Goal: Task Accomplishment & Management: Use online tool/utility

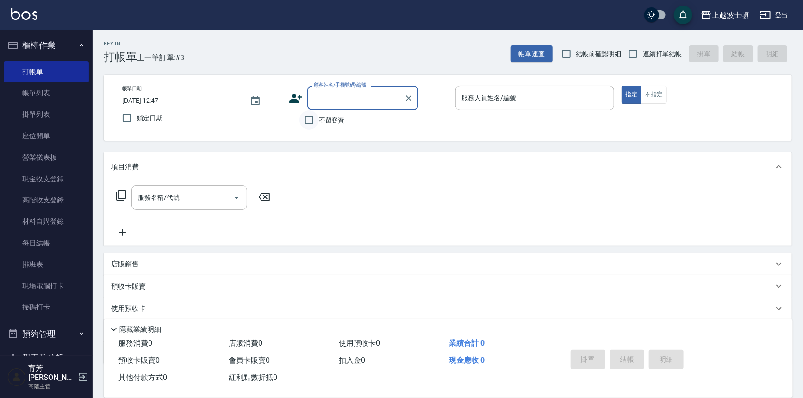
click at [313, 121] on input "不留客資" at bounding box center [309, 119] width 19 height 19
checkbox input "true"
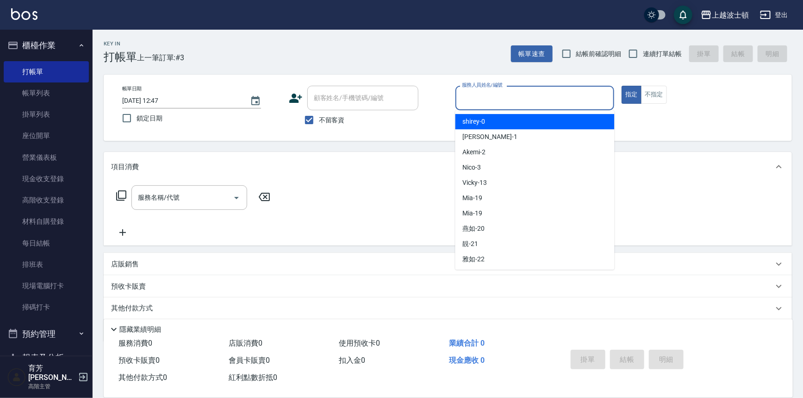
click at [480, 101] on input "服務人員姓名/編號" at bounding box center [535, 98] width 151 height 16
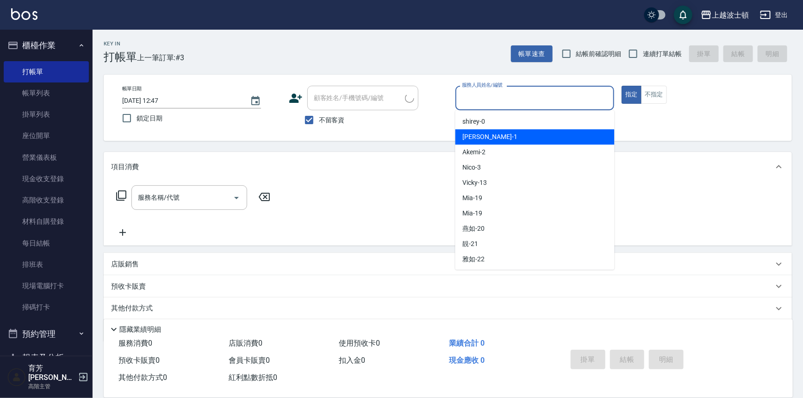
click at [478, 136] on span "[PERSON_NAME] -1" at bounding box center [490, 137] width 55 height 10
type input "[PERSON_NAME]-1"
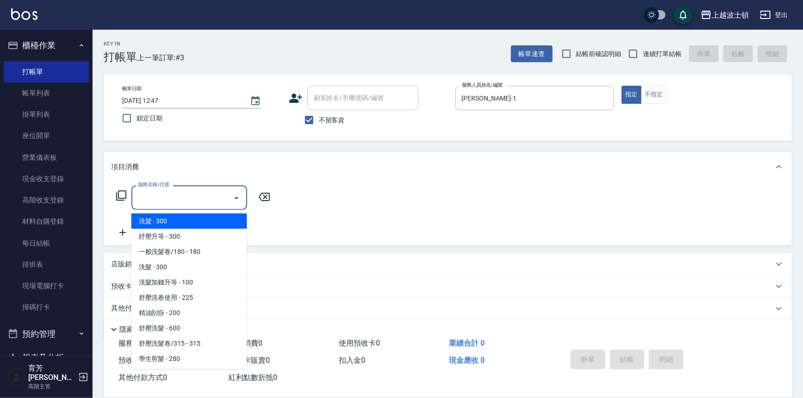
click at [139, 198] on input "服務名稱/代號" at bounding box center [183, 197] width 94 height 16
click at [152, 219] on span "洗髮 - 300" at bounding box center [189, 220] width 116 height 15
type input "洗髮(201)"
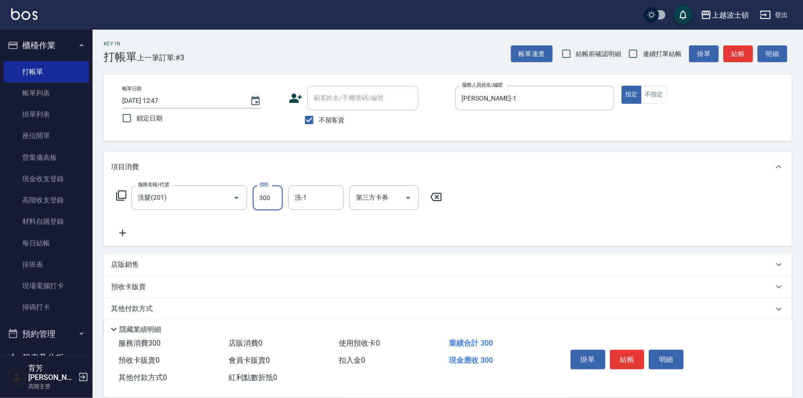
click at [273, 199] on input "300" at bounding box center [268, 197] width 30 height 25
type input "270"
click at [306, 191] on input "洗-1" at bounding box center [316, 197] width 47 height 16
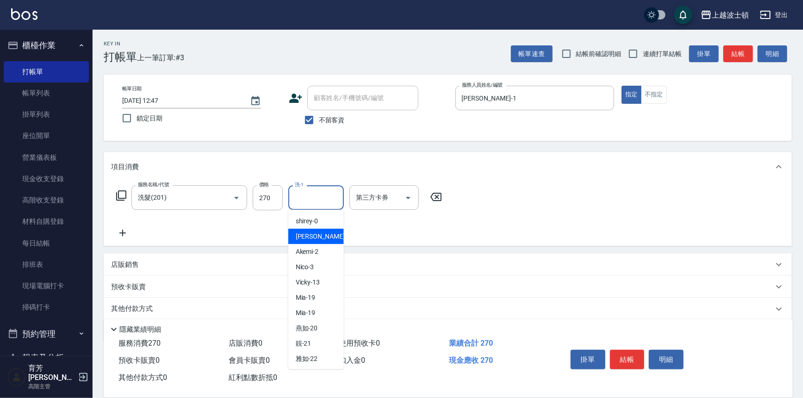
click at [319, 232] on div "[PERSON_NAME] -1" at bounding box center [316, 236] width 56 height 15
type input "[PERSON_NAME]-1"
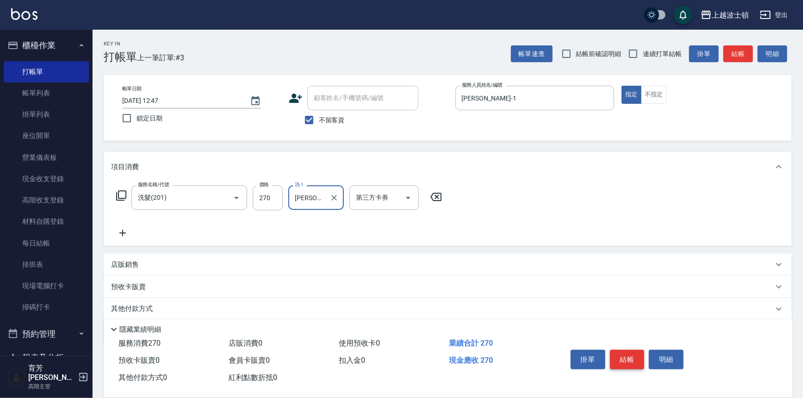
click at [630, 354] on button "結帳" at bounding box center [627, 359] width 35 height 19
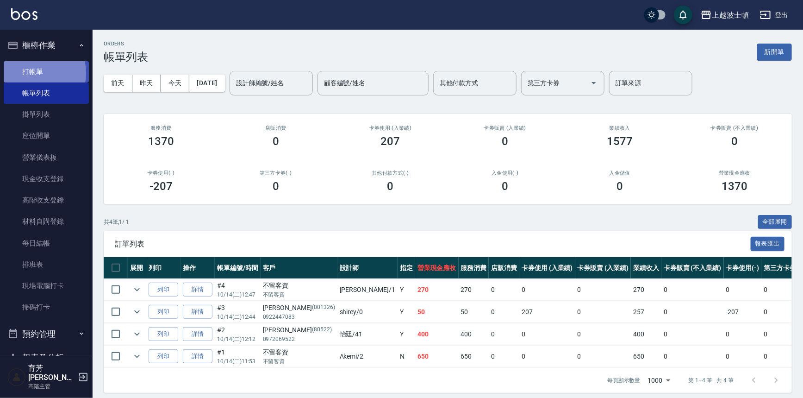
click at [32, 73] on link "打帳單" at bounding box center [46, 71] width 85 height 21
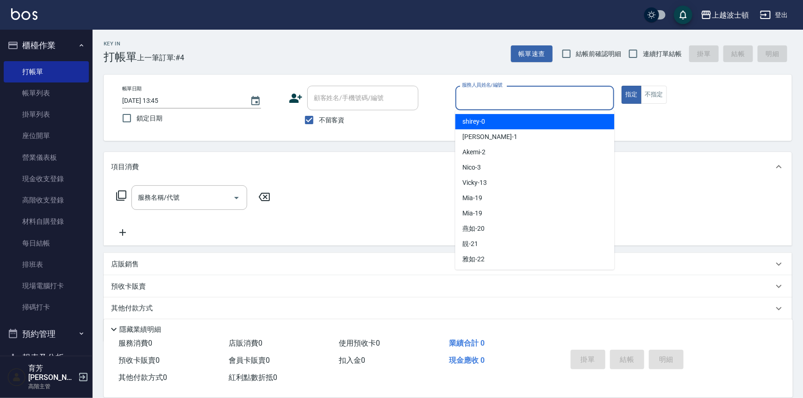
click at [470, 96] on input "服務人員姓名/編號" at bounding box center [535, 98] width 151 height 16
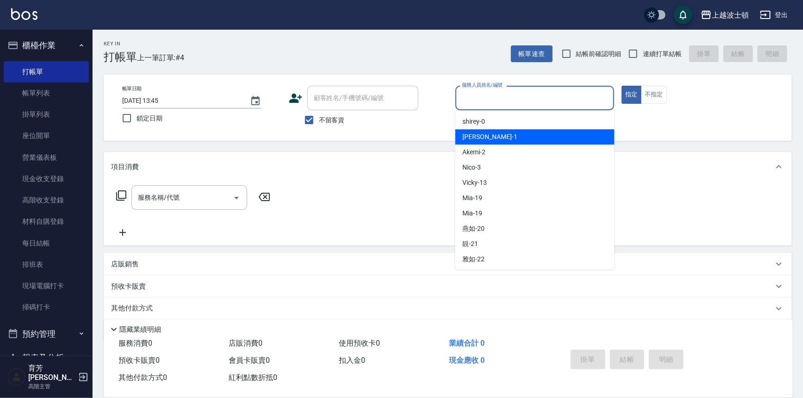
click at [477, 134] on span "[PERSON_NAME] -1" at bounding box center [490, 137] width 55 height 10
type input "[PERSON_NAME]-1"
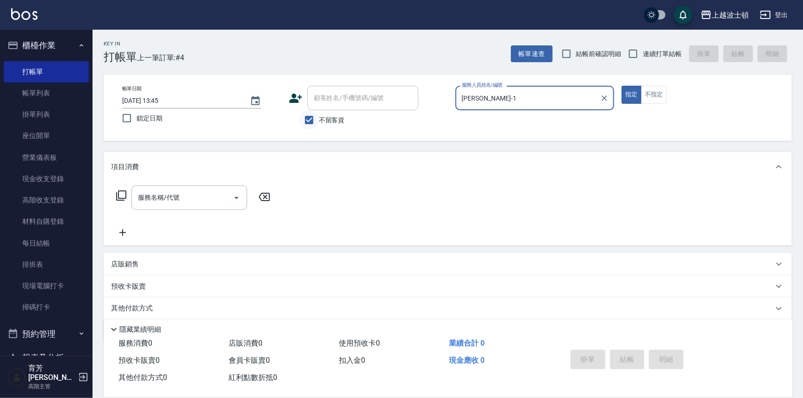
click at [319, 118] on input "不留客資" at bounding box center [309, 119] width 19 height 19
checkbox input "false"
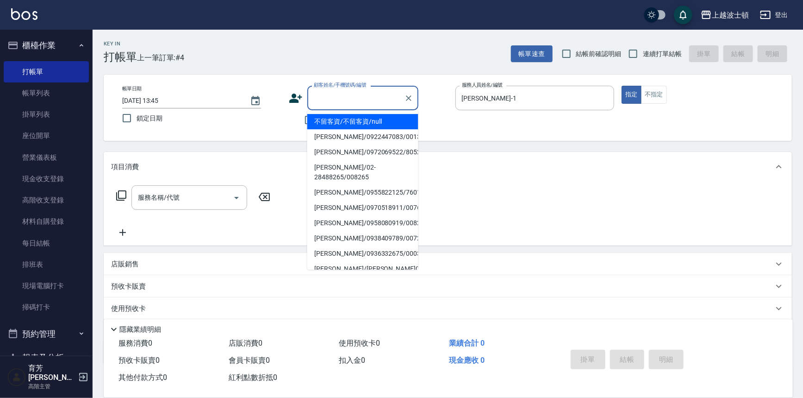
click at [323, 101] on input "顧客姓名/手機號碼/編號" at bounding box center [356, 98] width 89 height 16
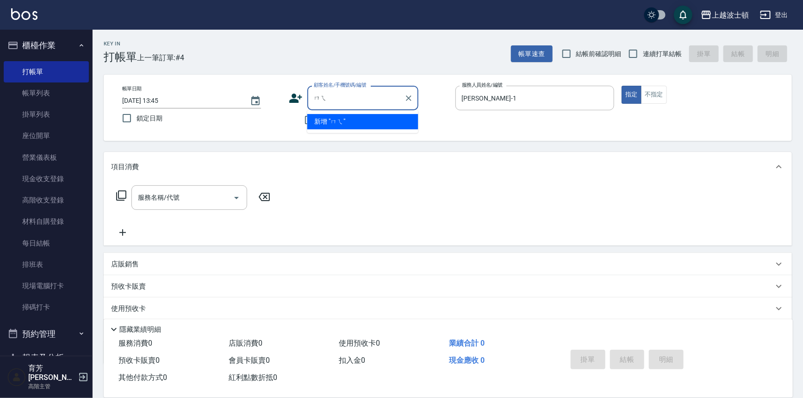
type input "沒"
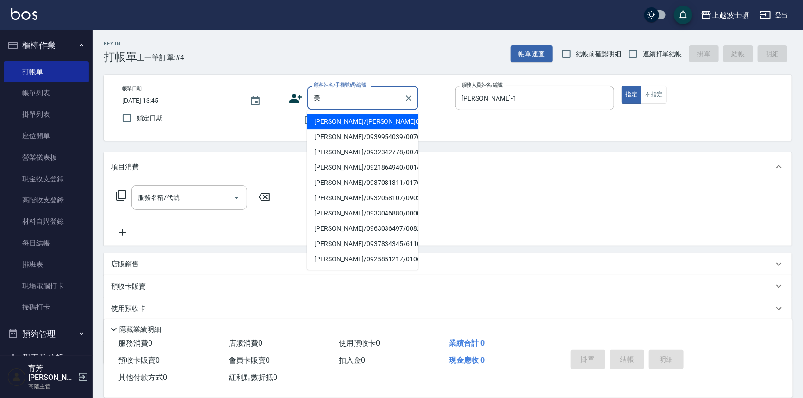
click at [344, 182] on li "[PERSON_NAME]/0937081311/01765" at bounding box center [362, 182] width 111 height 15
type input "[PERSON_NAME]/0937081311/01765"
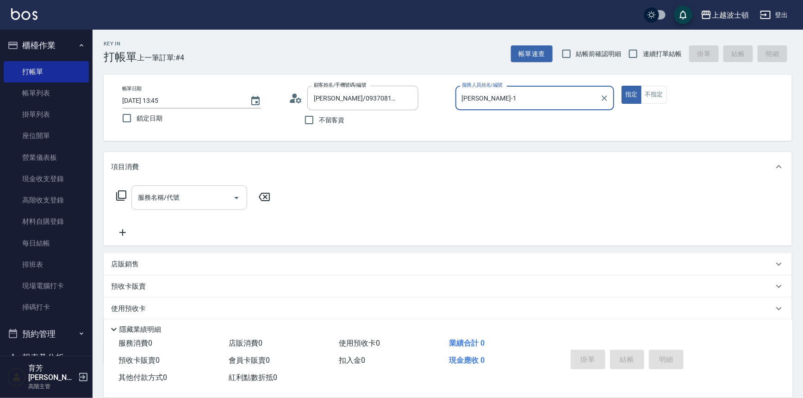
click at [177, 199] on input "服務名稱/代號" at bounding box center [183, 197] width 94 height 16
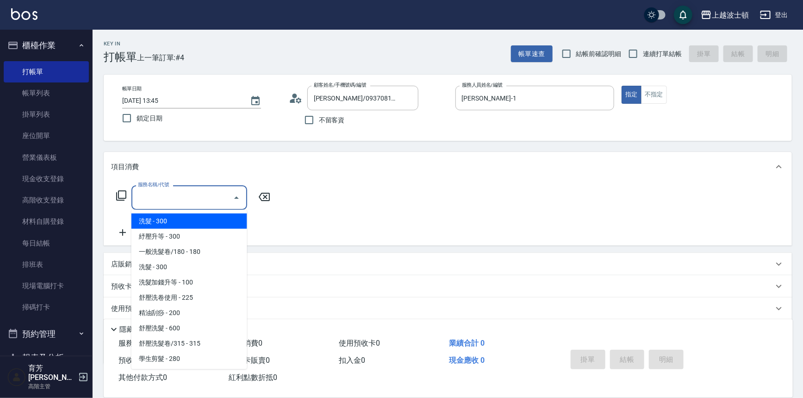
drag, startPoint x: 173, startPoint y: 221, endPoint x: 168, endPoint y: 221, distance: 5.1
click at [173, 221] on span "洗髮 - 300" at bounding box center [189, 220] width 116 height 15
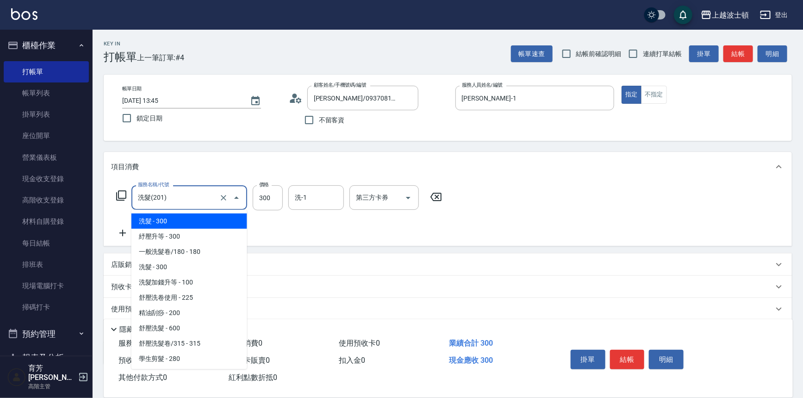
click at [176, 194] on input "洗髮(201)" at bounding box center [176, 197] width 81 height 16
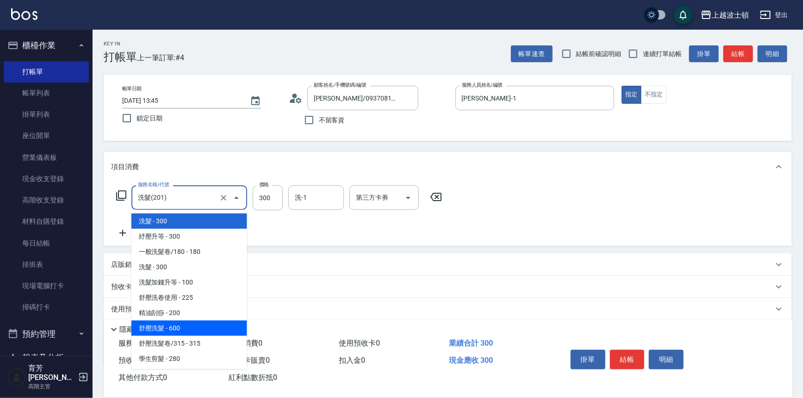
click at [171, 327] on span "舒壓洗髮 - 600" at bounding box center [189, 327] width 116 height 15
type input "舒壓洗髮(211)"
type input "600"
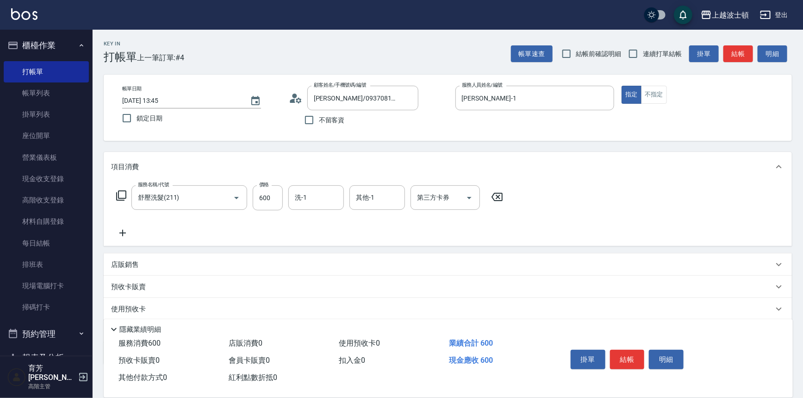
click at [119, 234] on icon at bounding box center [122, 232] width 23 height 11
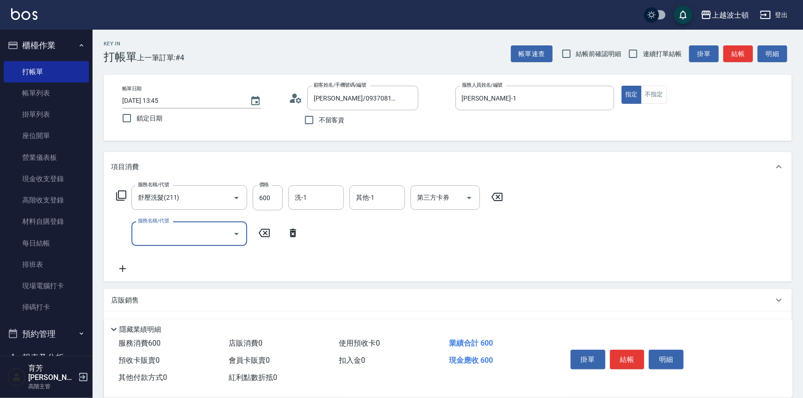
click at [157, 236] on input "服務名稱/代號" at bounding box center [183, 233] width 94 height 16
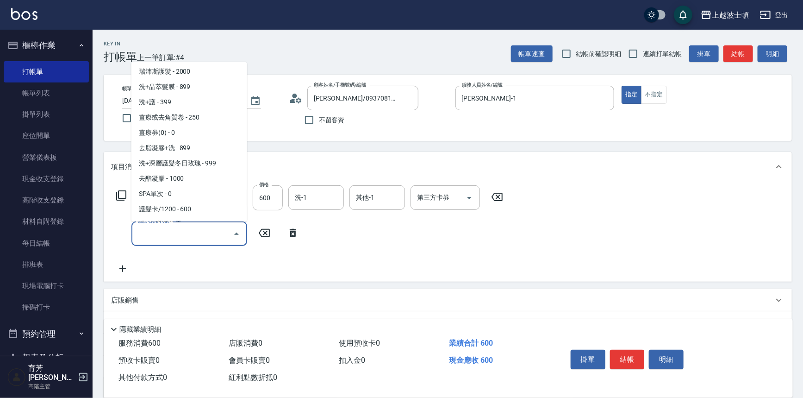
scroll to position [553, 0]
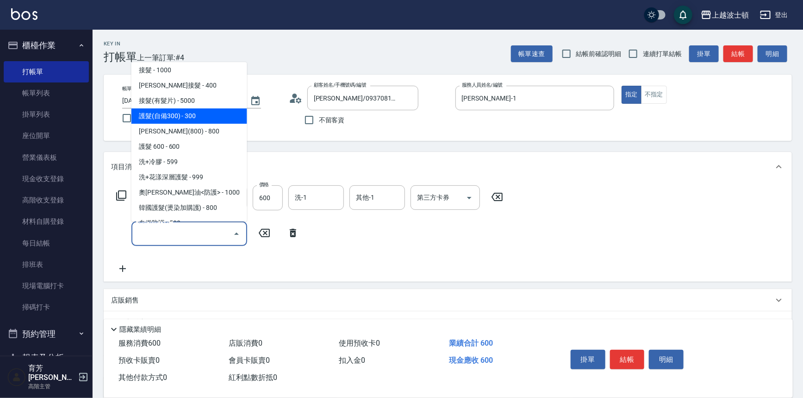
click at [231, 118] on span "護髮(自備300) - 300" at bounding box center [189, 115] width 116 height 15
type input "護髮(自備300)(701)"
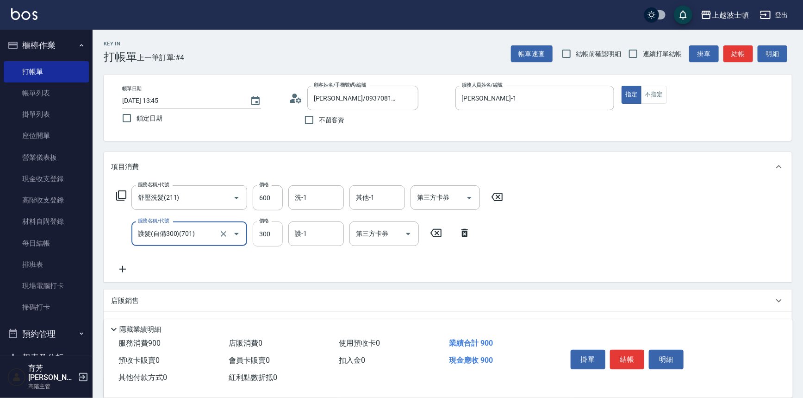
click at [269, 237] on input "300" at bounding box center [268, 233] width 30 height 25
type input "200"
click at [279, 197] on input "600" at bounding box center [268, 197] width 30 height 25
type input "540"
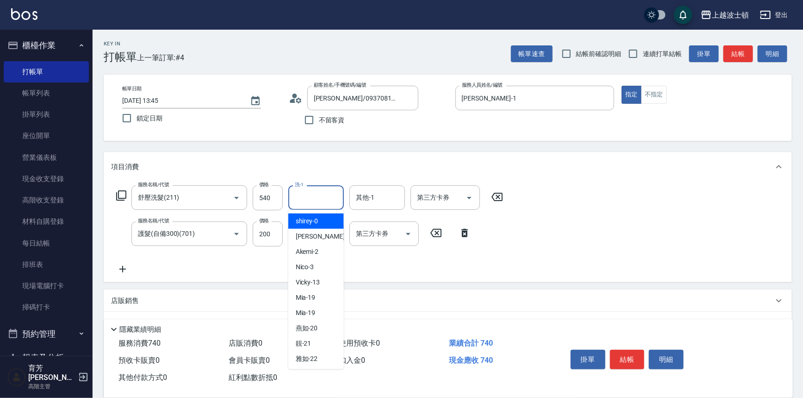
click at [300, 194] on input "洗-1" at bounding box center [316, 197] width 47 height 16
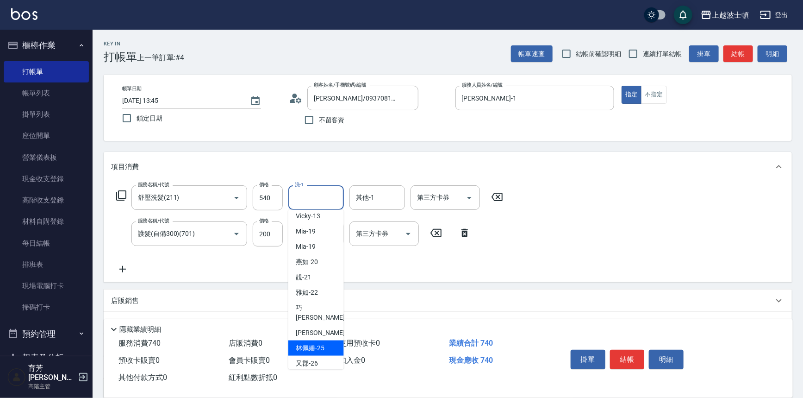
click at [309, 343] on span "[PERSON_NAME]-25" at bounding box center [310, 348] width 29 height 10
type input "[PERSON_NAME]-25"
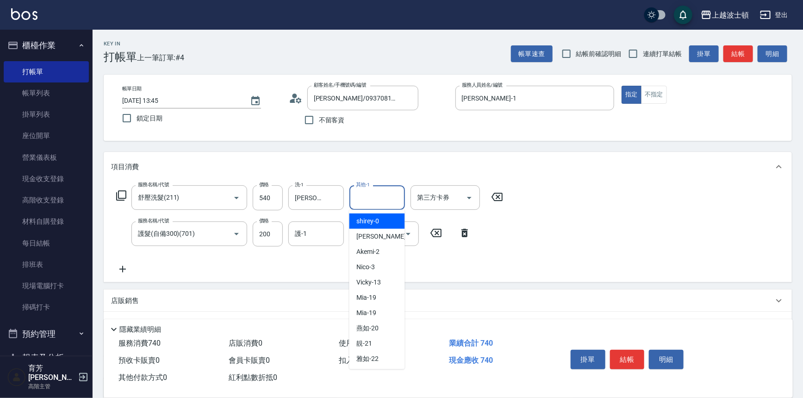
click at [383, 200] on input "其他-1" at bounding box center [377, 197] width 47 height 16
click at [369, 235] on span "[PERSON_NAME] -1" at bounding box center [384, 237] width 55 height 10
type input "[PERSON_NAME]-1"
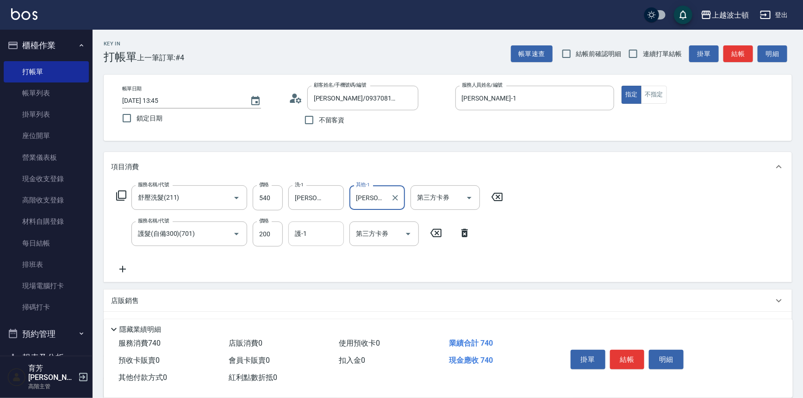
click at [303, 237] on input "護-1" at bounding box center [316, 233] width 47 height 16
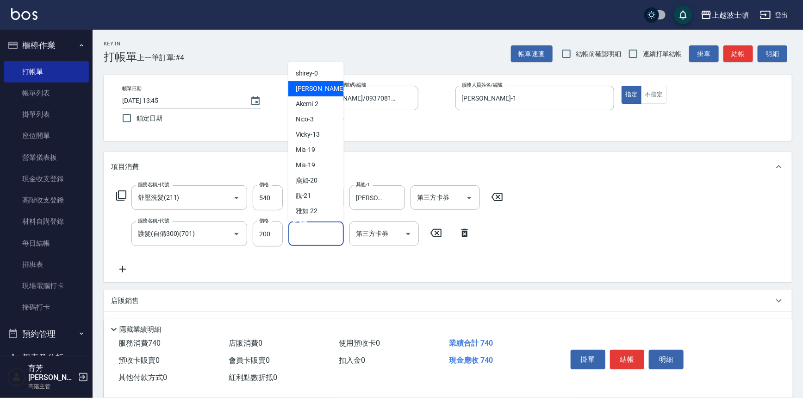
click at [327, 89] on div "[PERSON_NAME] -1" at bounding box center [316, 88] width 56 height 15
type input "[PERSON_NAME]-1"
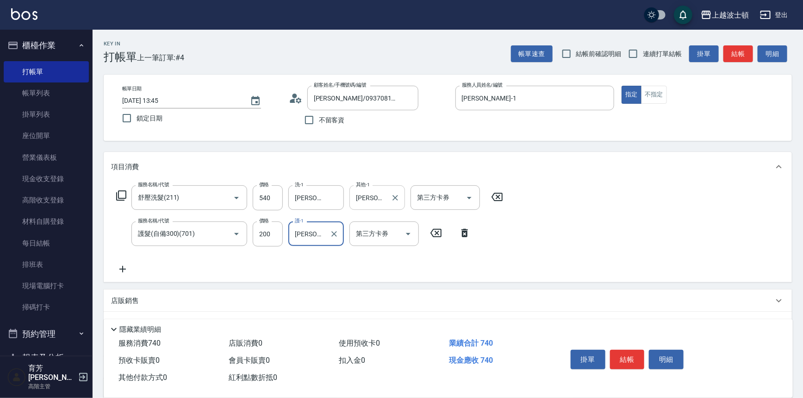
click at [372, 197] on input "[PERSON_NAME]-1" at bounding box center [370, 197] width 33 height 16
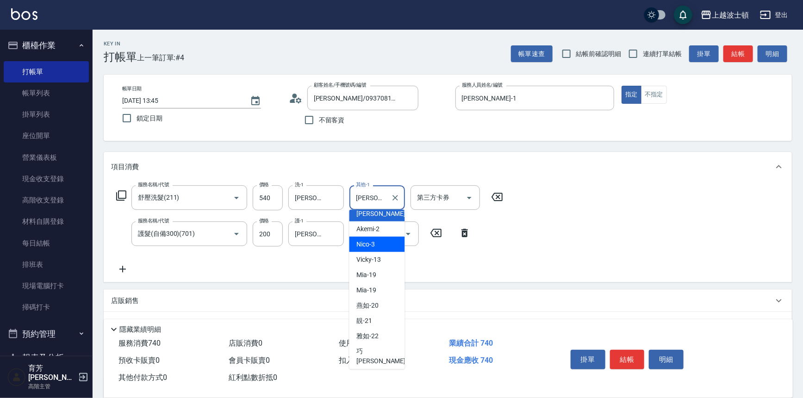
scroll to position [63, 0]
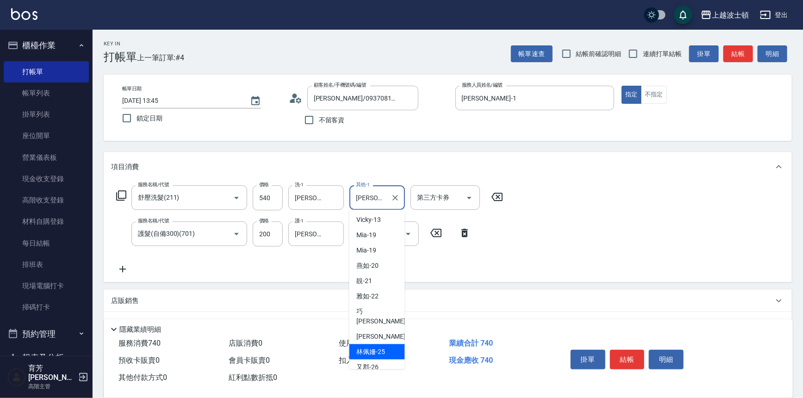
click at [374, 347] on span "[PERSON_NAME]-25" at bounding box center [371, 352] width 29 height 10
type input "[PERSON_NAME]-25"
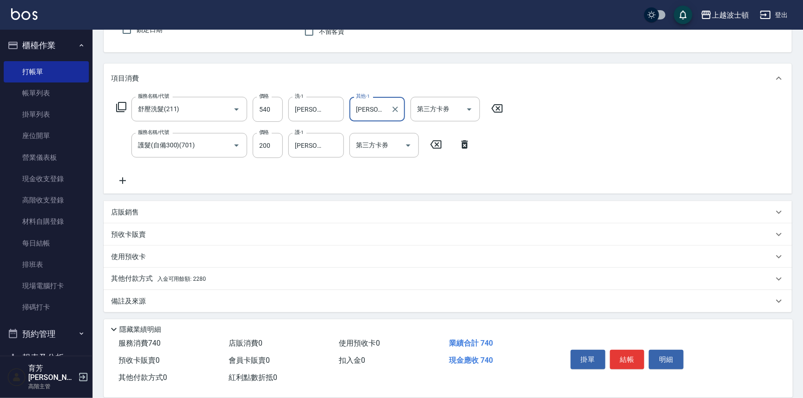
scroll to position [89, 0]
drag, startPoint x: 199, startPoint y: 275, endPoint x: 207, endPoint y: 274, distance: 8.0
click at [200, 275] on span "入金可用餘額: 2280" at bounding box center [181, 278] width 49 height 6
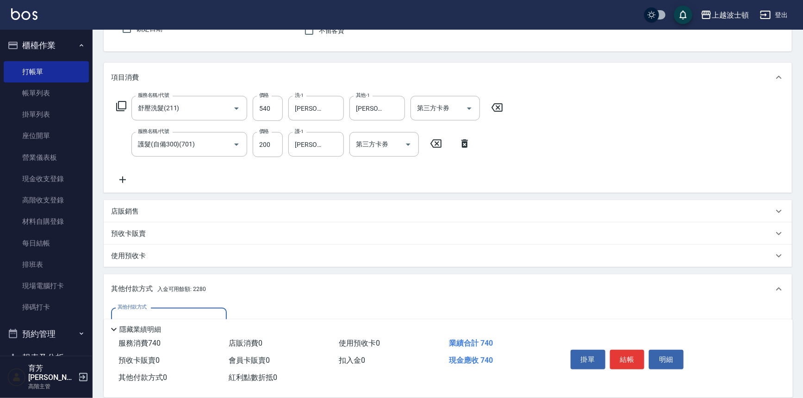
scroll to position [199, 0]
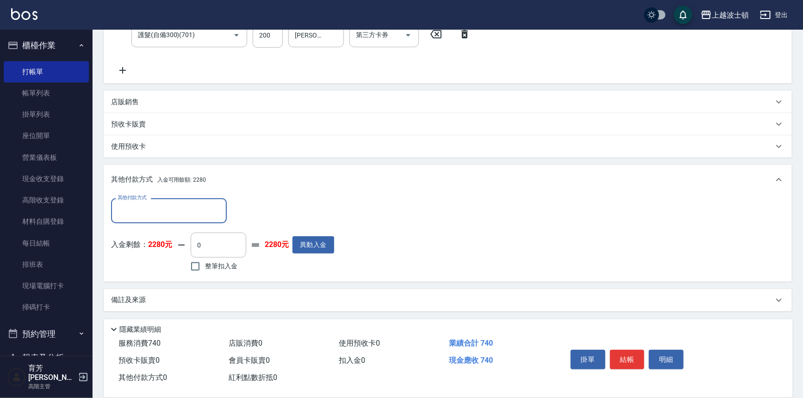
click at [200, 260] on input "整筆扣入金" at bounding box center [195, 266] width 19 height 19
checkbox input "true"
type input "740"
drag, startPoint x: 630, startPoint y: 357, endPoint x: 607, endPoint y: 340, distance: 27.8
click at [630, 357] on button "結帳" at bounding box center [627, 359] width 35 height 19
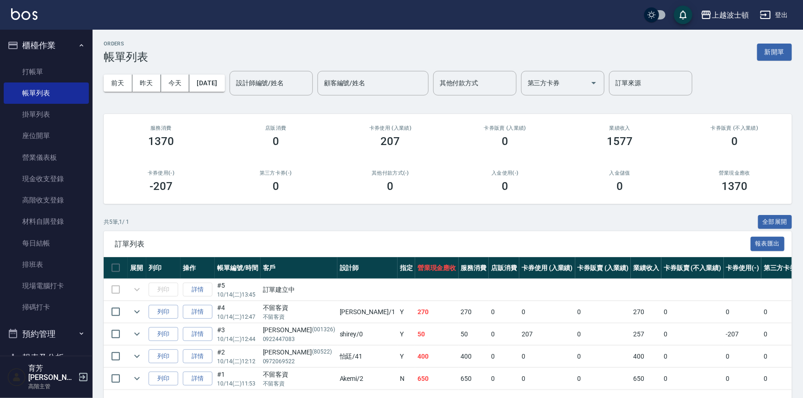
click at [710, 159] on div "營業現金應收 1370" at bounding box center [734, 181] width 115 height 45
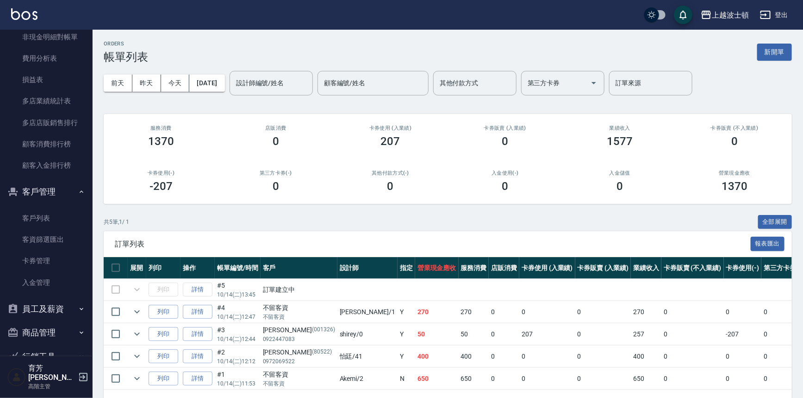
scroll to position [1125, 0]
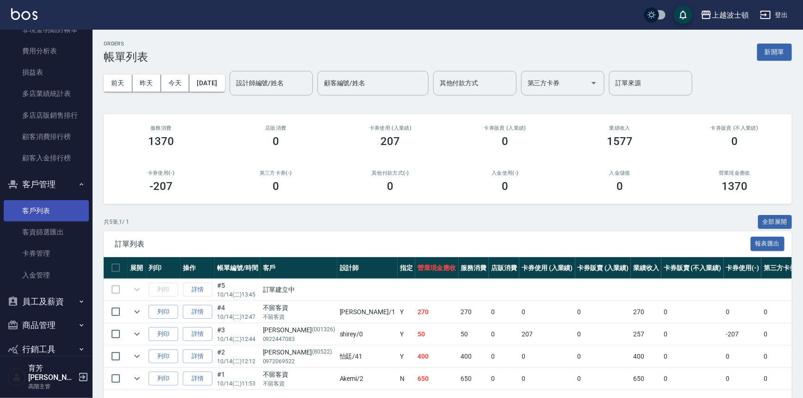
click at [55, 213] on link "客戶列表" at bounding box center [46, 210] width 85 height 21
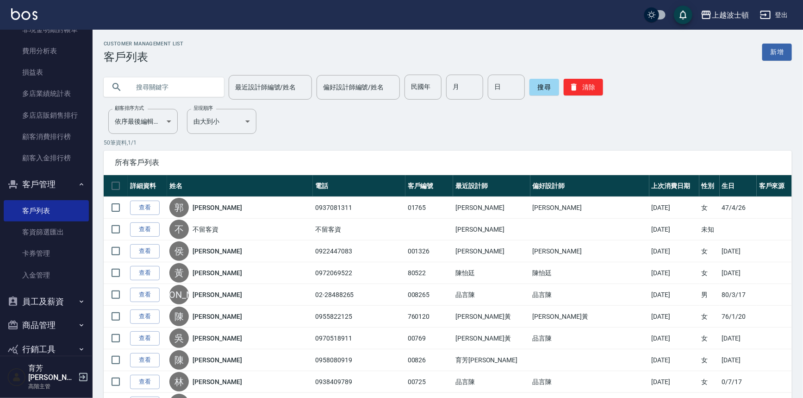
click at [141, 93] on input "text" at bounding box center [173, 87] width 87 height 25
type input "前"
type input "ㄉ"
type input "芊"
click at [553, 86] on button "搜尋" at bounding box center [545, 87] width 30 height 17
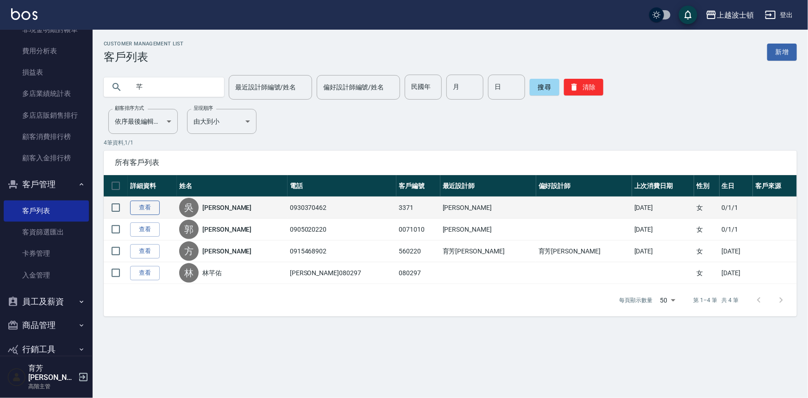
click at [139, 205] on link "查看" at bounding box center [145, 207] width 30 height 14
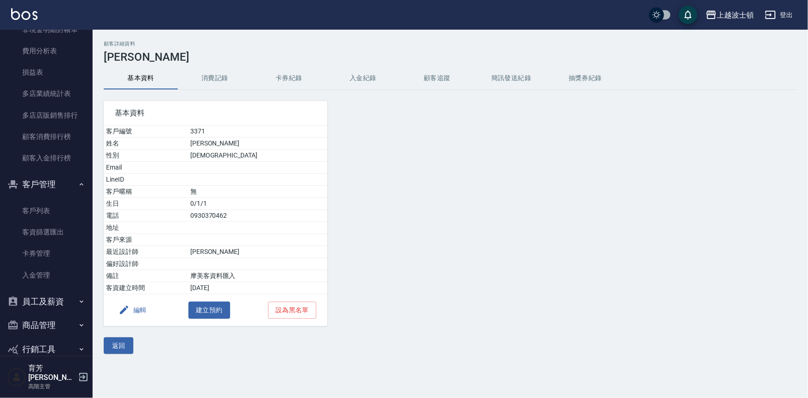
click at [210, 77] on button "消費記錄" at bounding box center [215, 78] width 74 height 22
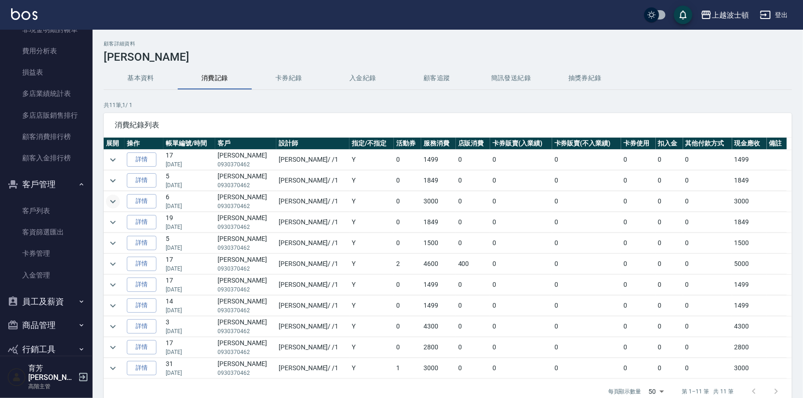
click at [119, 202] on button "expand row" at bounding box center [113, 201] width 14 height 14
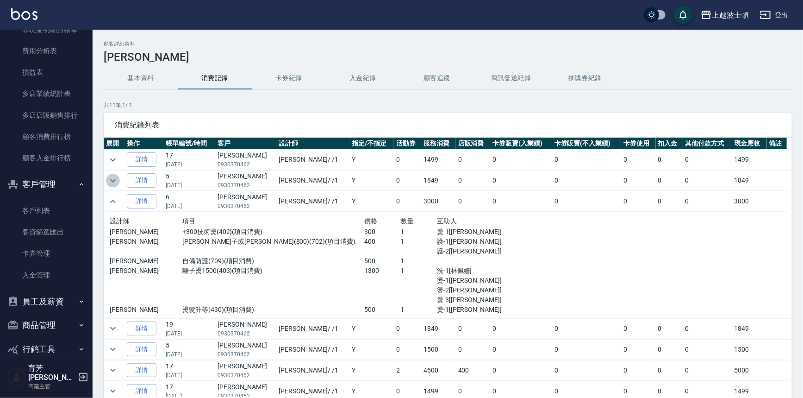
click at [119, 179] on button "expand row" at bounding box center [113, 181] width 14 height 14
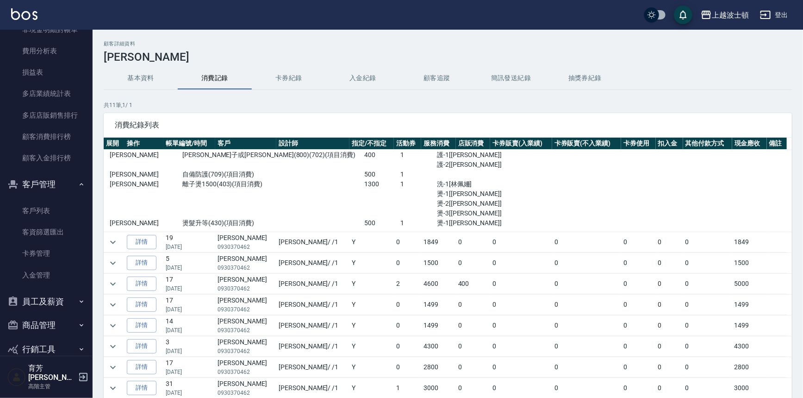
scroll to position [145, 0]
click at [111, 238] on icon "expand row" at bounding box center [112, 241] width 11 height 11
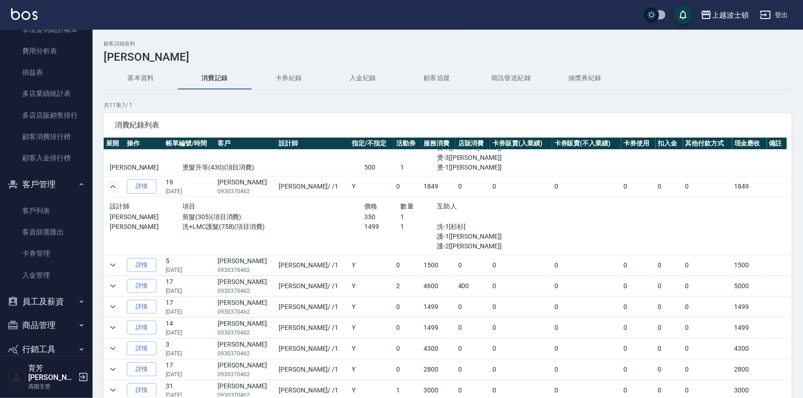
scroll to position [203, 0]
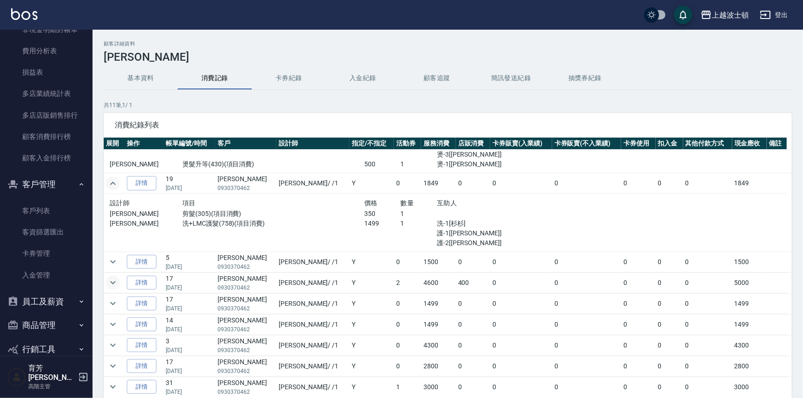
click at [111, 280] on icon "expand row" at bounding box center [112, 282] width 11 height 11
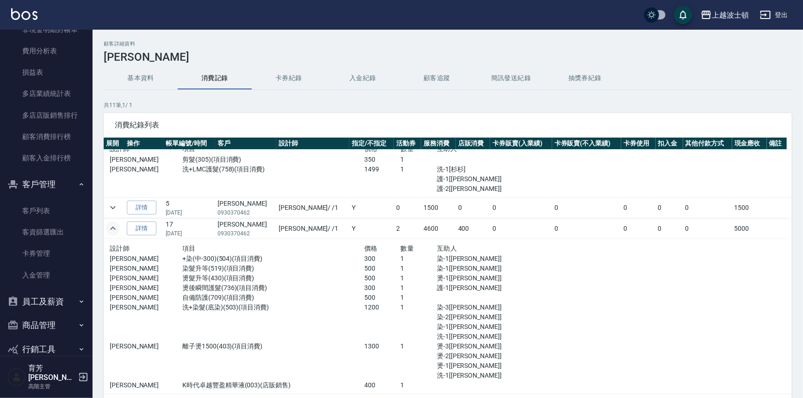
scroll to position [357, 0]
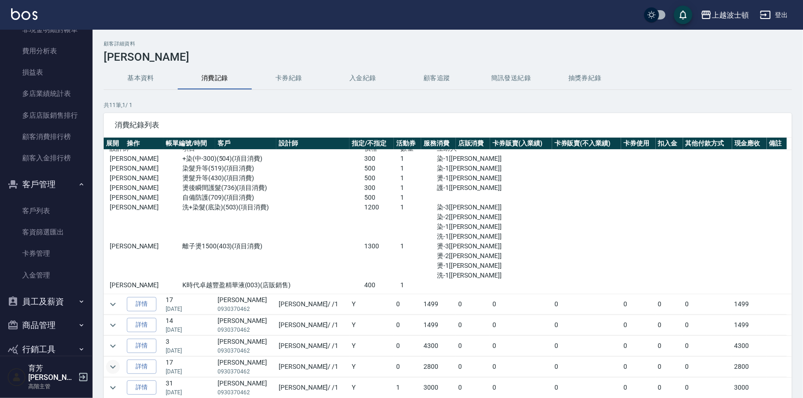
click at [113, 363] on icon "expand row" at bounding box center [112, 366] width 11 height 11
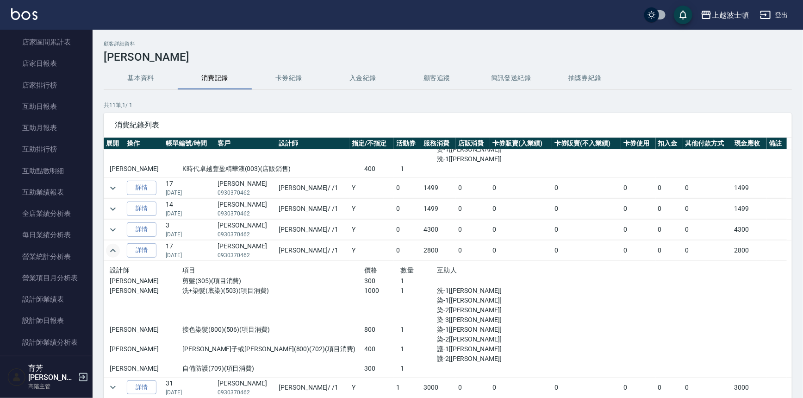
scroll to position [0, 0]
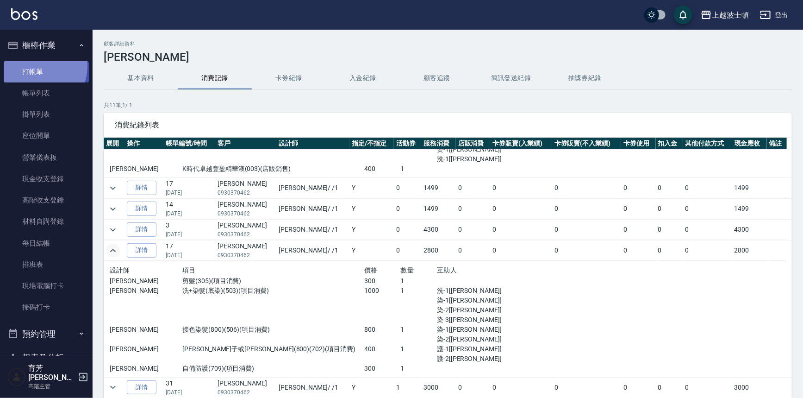
click at [33, 65] on link "打帳單" at bounding box center [46, 71] width 85 height 21
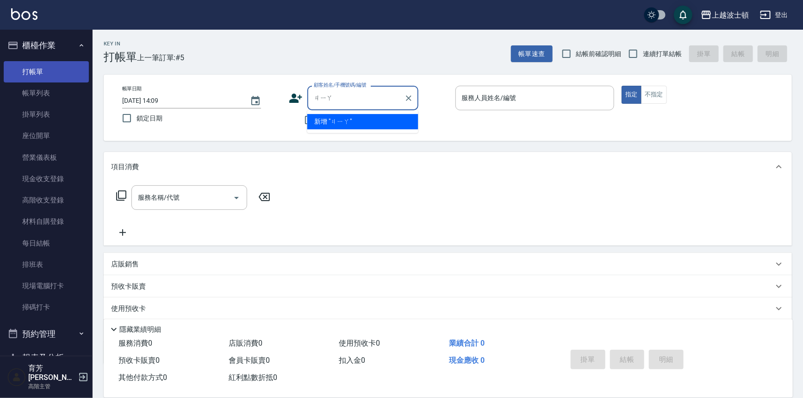
type input "家"
